Goal: Ask a question

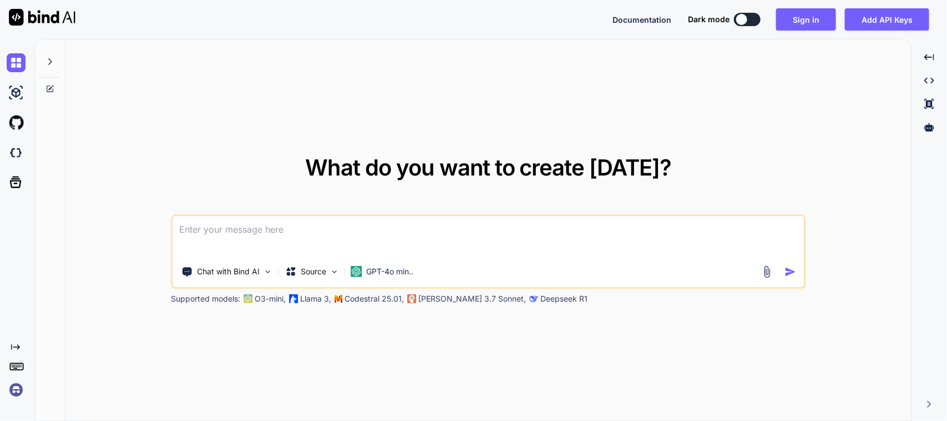
click at [370, 218] on textarea at bounding box center [488, 236] width 631 height 41
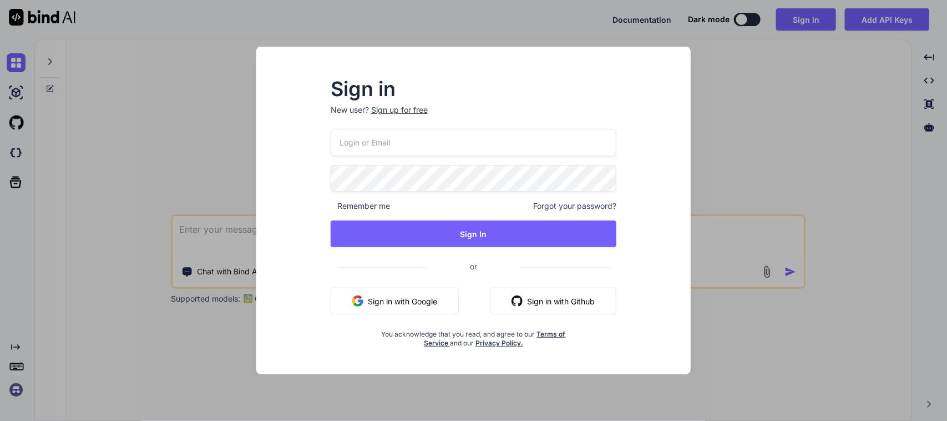
click at [400, 305] on button "Sign in with Google" at bounding box center [395, 300] width 128 height 27
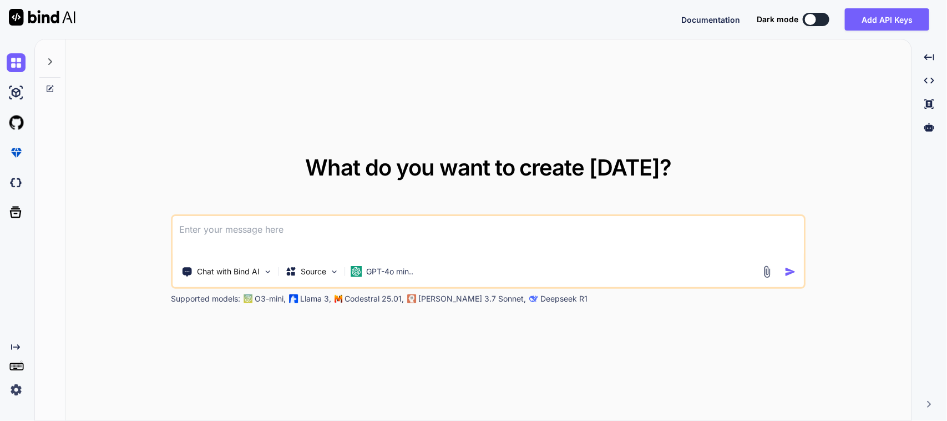
click at [345, 225] on textarea at bounding box center [488, 236] width 631 height 41
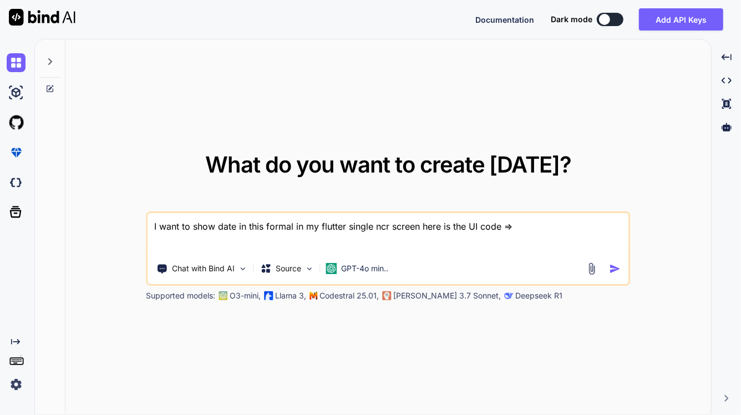
click at [294, 224] on textarea "I want to show date in this formal in my flutter single ncr screen here is the …" at bounding box center [388, 233] width 481 height 41
paste textarea "String formatFilingDate(DateTime date) { return "${date.month}-${[DOMAIN_NAME]}…"
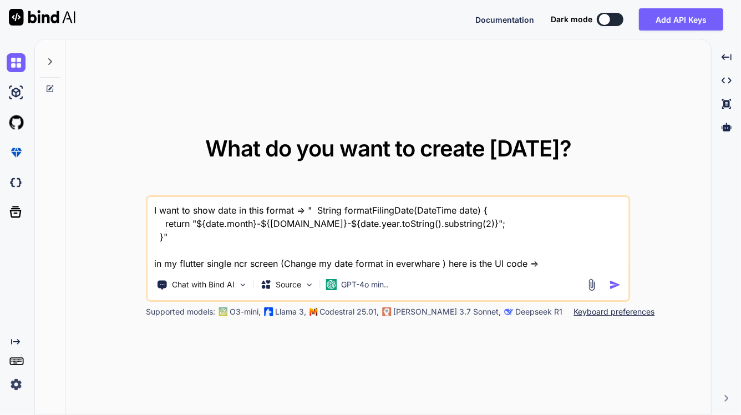
click at [411, 268] on textarea "I want to show date in this format => " String formatFilingDate(DateTime date) …" at bounding box center [388, 233] width 481 height 73
click at [550, 261] on textarea "I want to show date in this format => " String formatFilingDate(DateTime date) …" at bounding box center [388, 233] width 481 height 73
paste textarea "/*ItemSerialNumberScreenController * Created By - Chetu Team * Description - Th…"
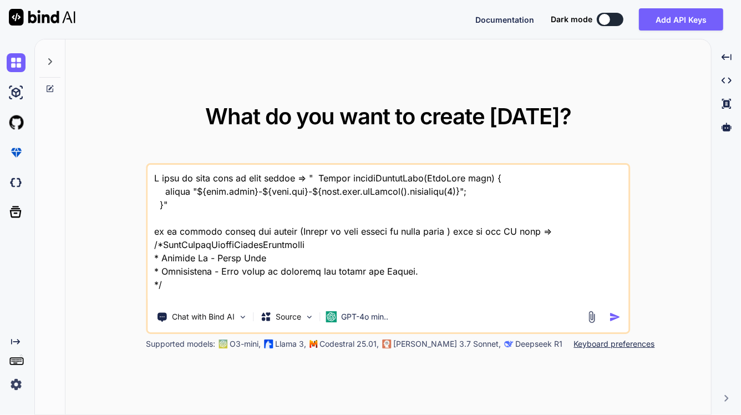
scroll to position [2742, 0]
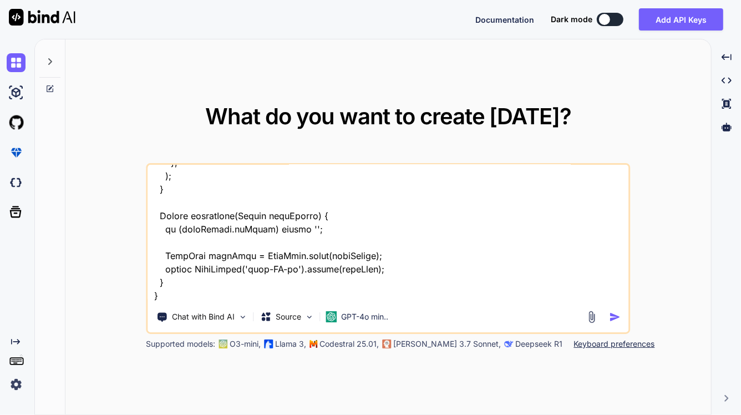
type textarea "I want to show date in this format => " String formatFilingDate(DateTime date) …"
click at [610, 317] on img "button" at bounding box center [616, 317] width 12 height 12
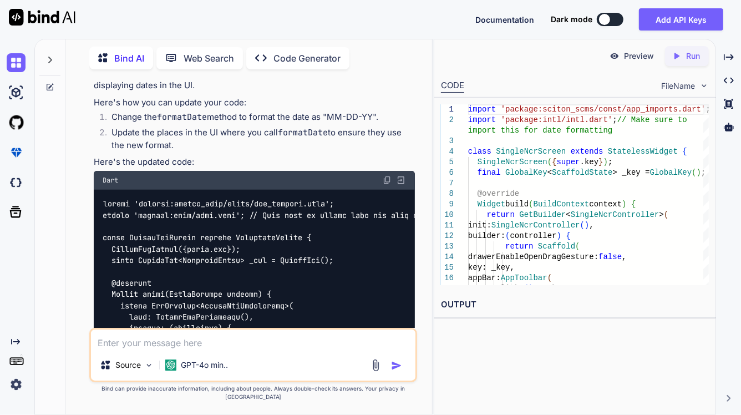
scroll to position [861, 0]
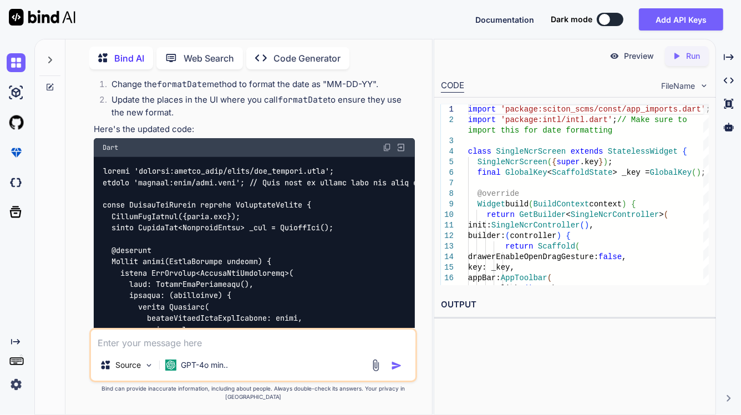
click at [390, 143] on img at bounding box center [387, 147] width 9 height 9
click at [239, 350] on textarea at bounding box center [253, 340] width 325 height 20
paste textarea "I/flutter (23329): catch error type 'String' is not a subtype of type 'int'"
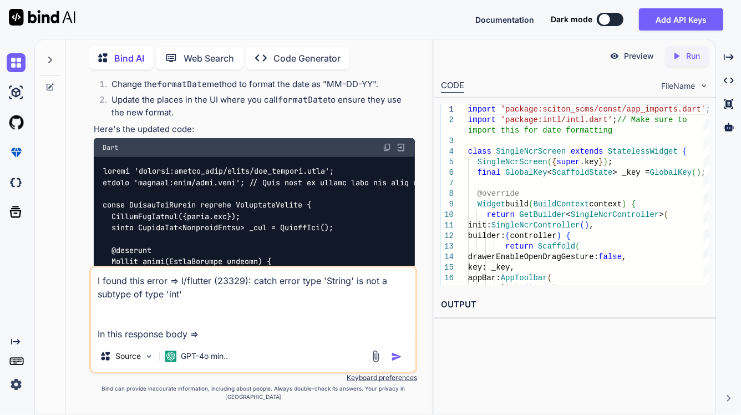
paste textarea "// To parse this JSON data, do // // final inventoryRackQrResponse = inventoryR…"
type textarea "I found this error => I/flutter (23329): catch error type 'String' is not a sub…"
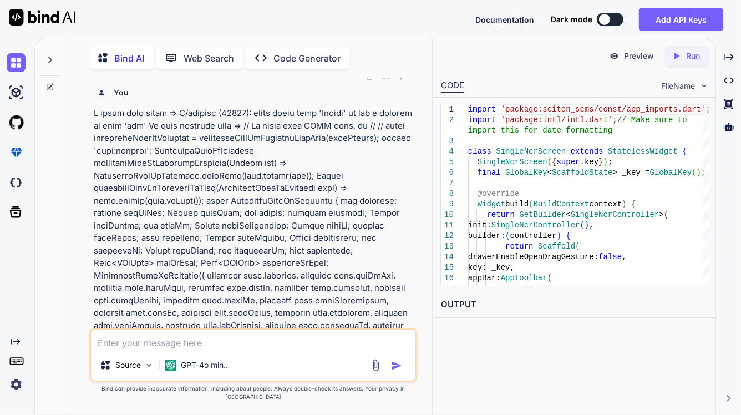
scroll to position [3383, 0]
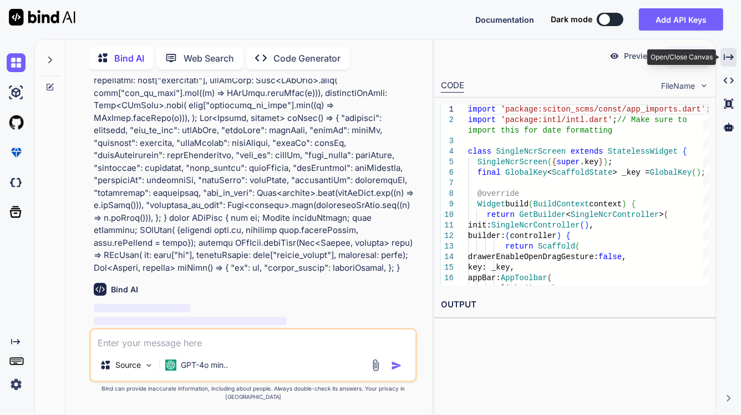
click at [736, 57] on div "Created with Pixso." at bounding box center [729, 57] width 16 height 19
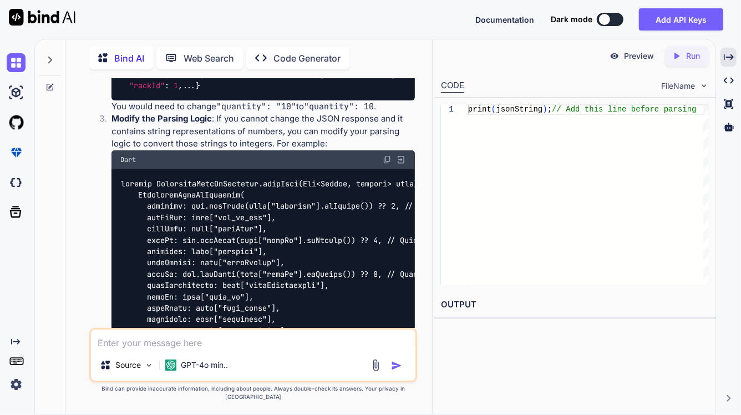
scroll to position [3905, 0]
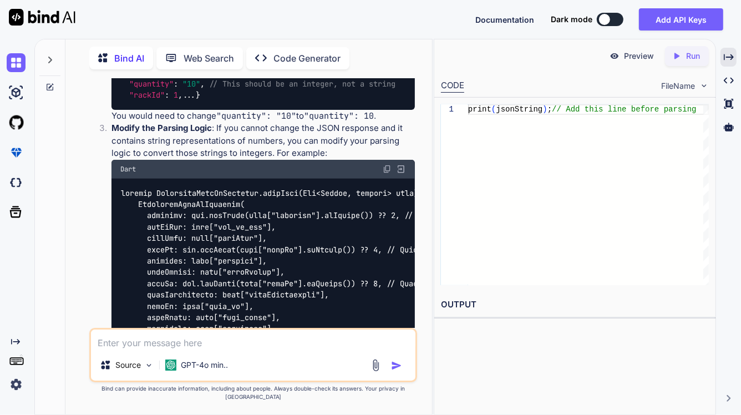
click at [387, 165] on img at bounding box center [387, 169] width 9 height 9
drag, startPoint x: 120, startPoint y: 184, endPoint x: 291, endPoint y: 189, distance: 171.5
click at [291, 189] on div at bounding box center [263, 323] width 303 height 289
copy code "factory InventoryRackQrResponse.fromJs"
click at [383, 165] on img at bounding box center [387, 169] width 9 height 9
